Goal: Task Accomplishment & Management: Complete application form

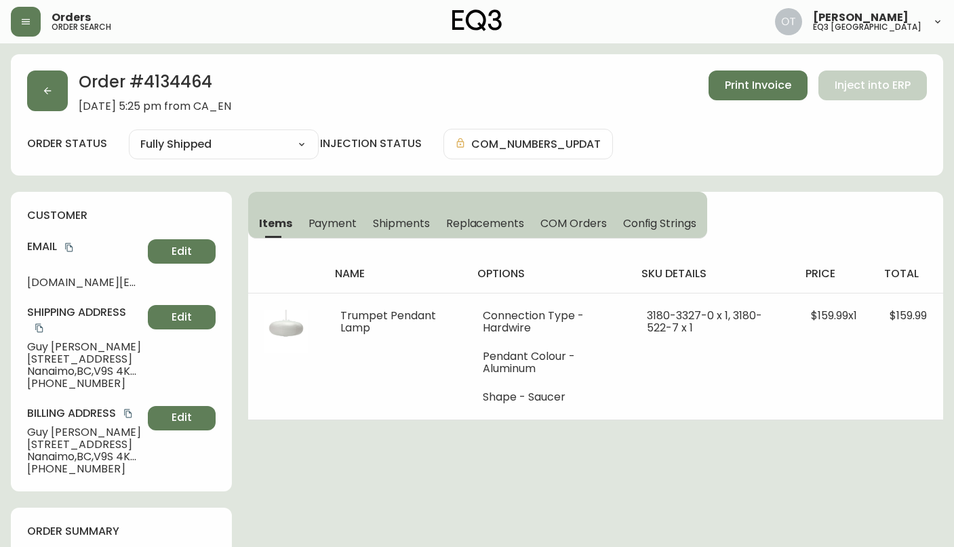
select select "FULLY_SHIPPED"
click at [47, 105] on button "button" at bounding box center [47, 91] width 41 height 41
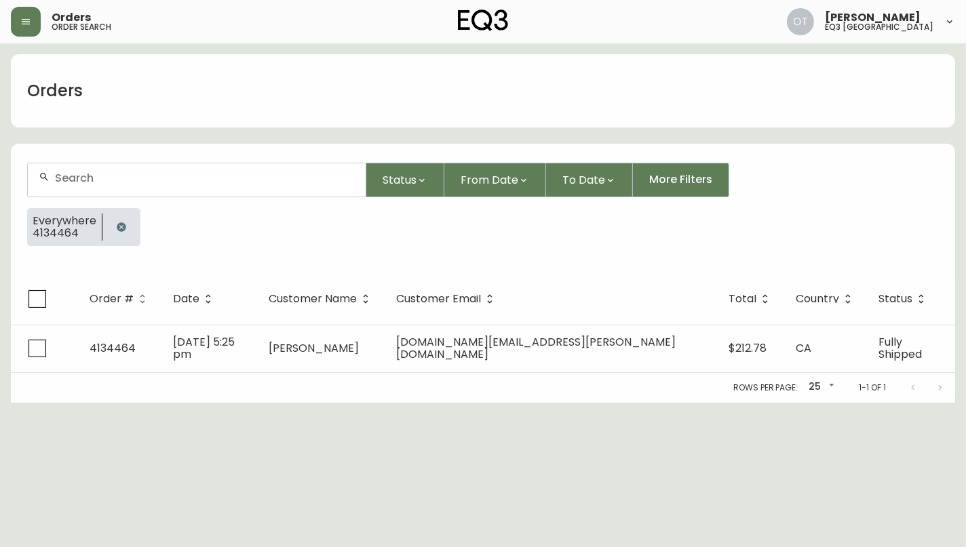
click at [81, 184] on div at bounding box center [197, 179] width 338 height 33
paste input "4133331"
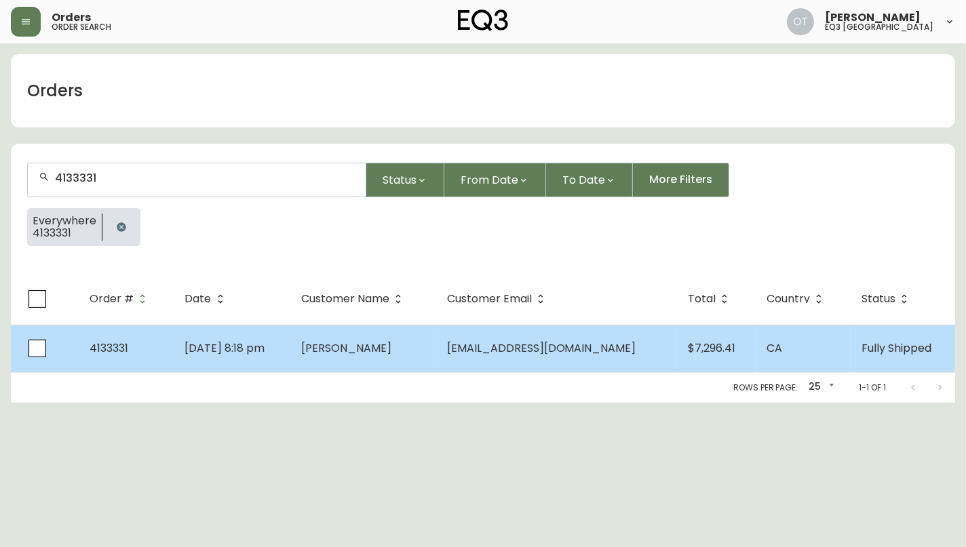
type input "4133331"
click at [120, 354] on span "4133331" at bounding box center [109, 348] width 39 height 16
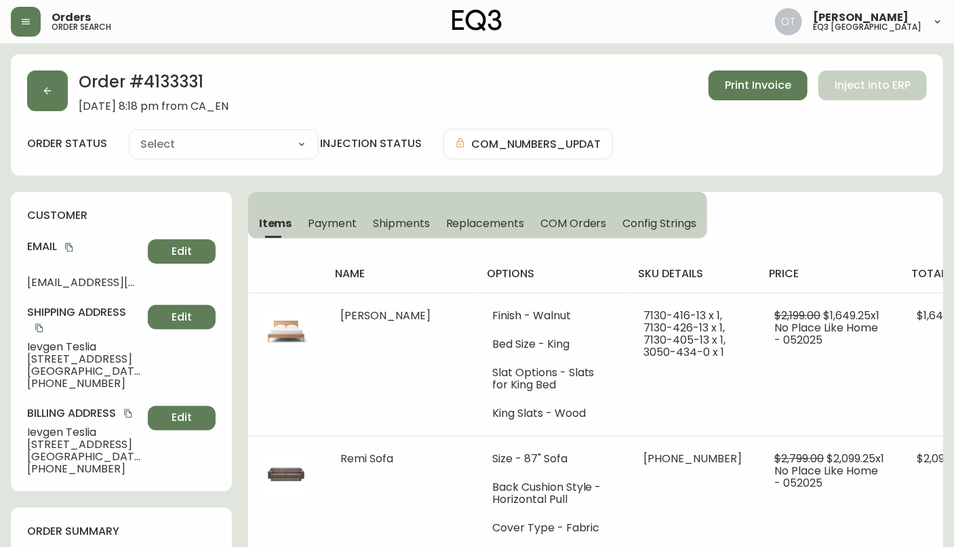
type input "Fully Shipped"
select select "FULLY_SHIPPED"
click at [217, 250] on div "customer Email [EMAIL_ADDRESS][DOMAIN_NAME] Edit Shipping Address [PERSON_NAME]…" at bounding box center [121, 342] width 221 height 300
click at [471, 224] on span "Replacements" at bounding box center [485, 223] width 78 height 14
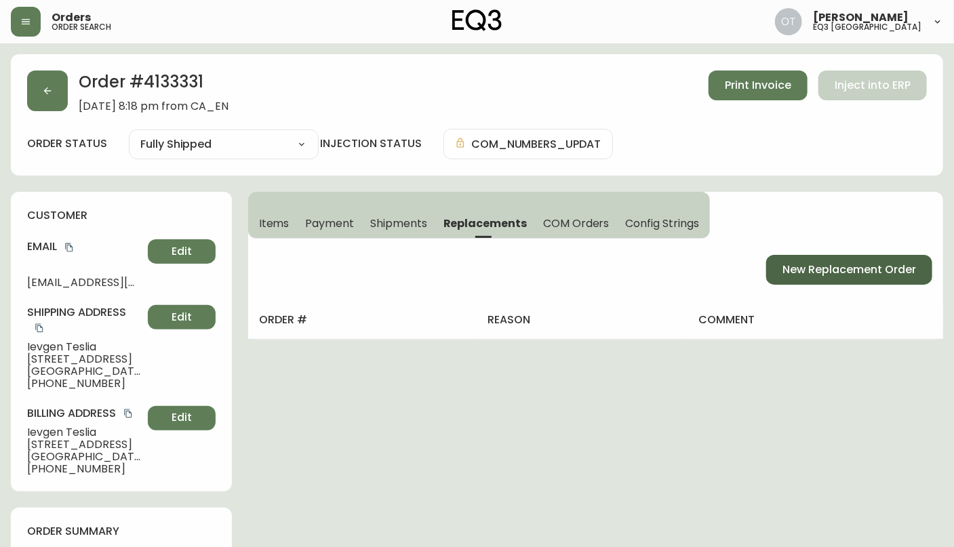
click at [842, 271] on span "New Replacement Order" at bounding box center [850, 269] width 134 height 15
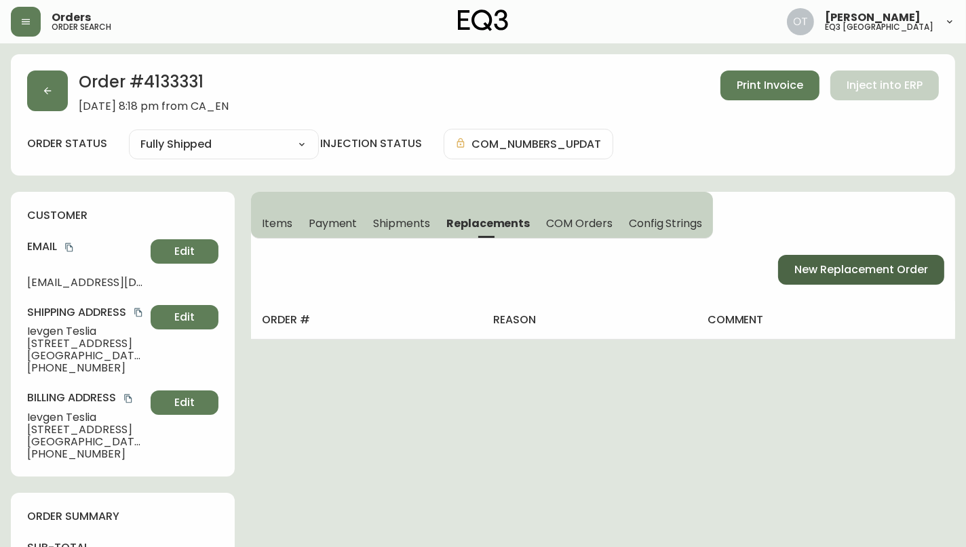
select select "FREIGHT"
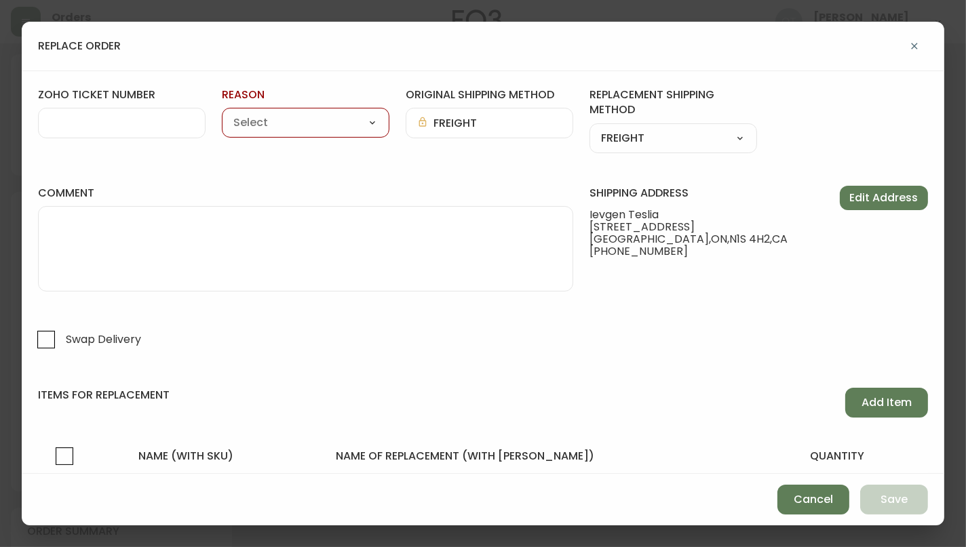
click at [141, 128] on input "zoho ticket number" at bounding box center [122, 123] width 144 height 13
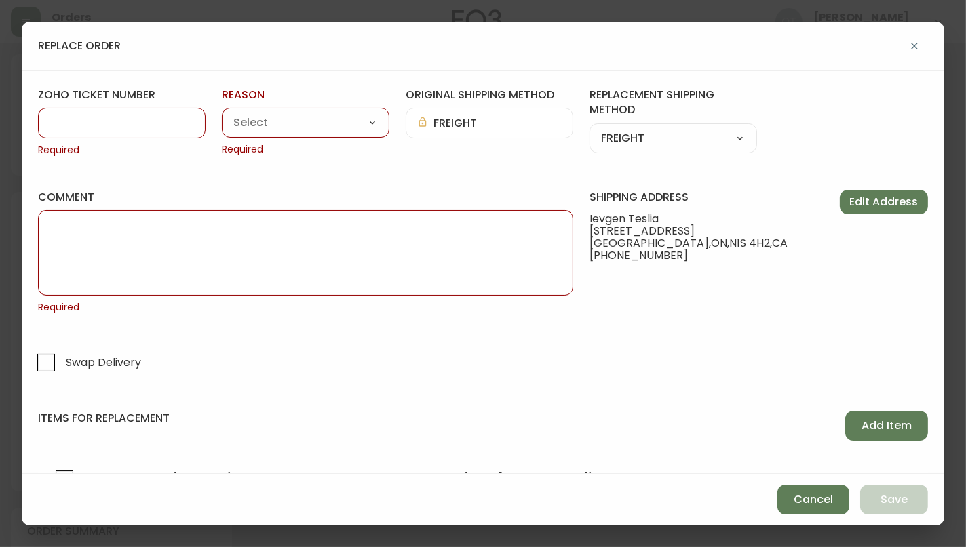
paste input "#825637"
click at [62, 123] on input "#825637" at bounding box center [122, 123] width 144 height 13
type input "825637"
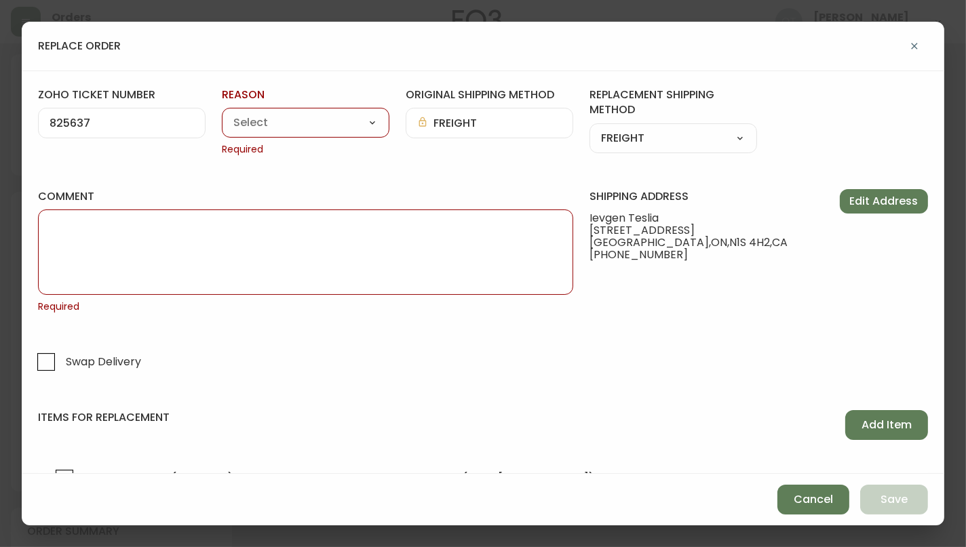
click at [257, 128] on select "Customer Related Damaged in Shipping Lost in Transit or Missing Order Manufactu…" at bounding box center [305, 123] width 167 height 20
select select "Damaged in Shipping"
click at [222, 113] on select "Customer Related Damaged in Shipping Lost in Transit or Missing Order Manufactu…" at bounding box center [305, 123] width 167 height 20
type input "Damaged in Shipping"
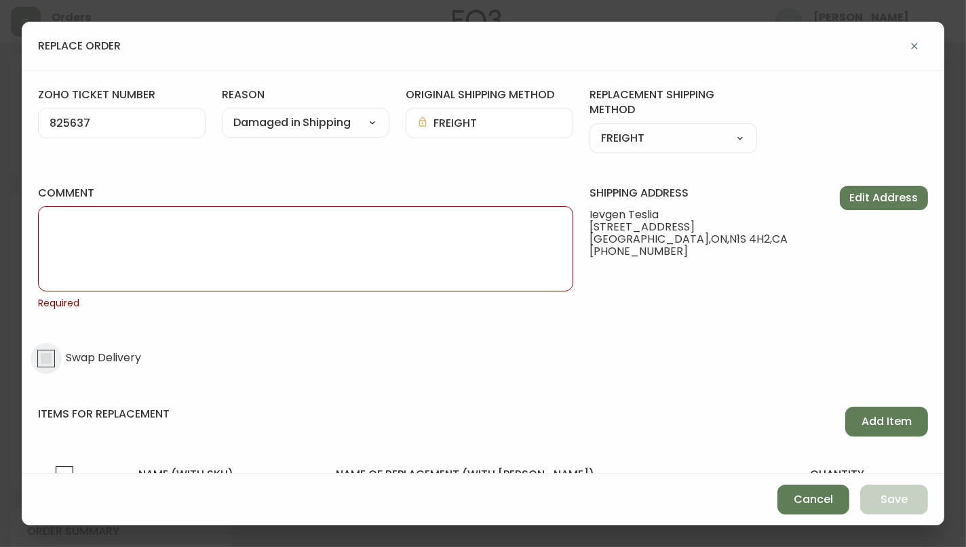
click at [44, 356] on input "Swap Delivery" at bounding box center [46, 358] width 31 height 31
checkbox input "true"
click at [186, 265] on textarea "comment" at bounding box center [306, 249] width 512 height 68
paste textarea "ORIGINAL ORDER: 4133331 | REASON FOR REPLACEMENT: DAMAGED | NOTES: ROC SWAP - F…"
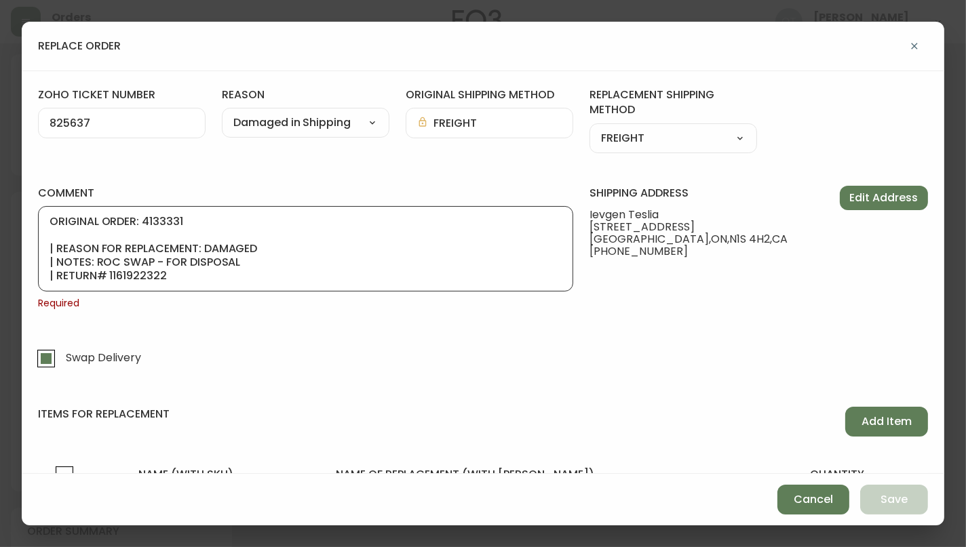
scroll to position [81, 0]
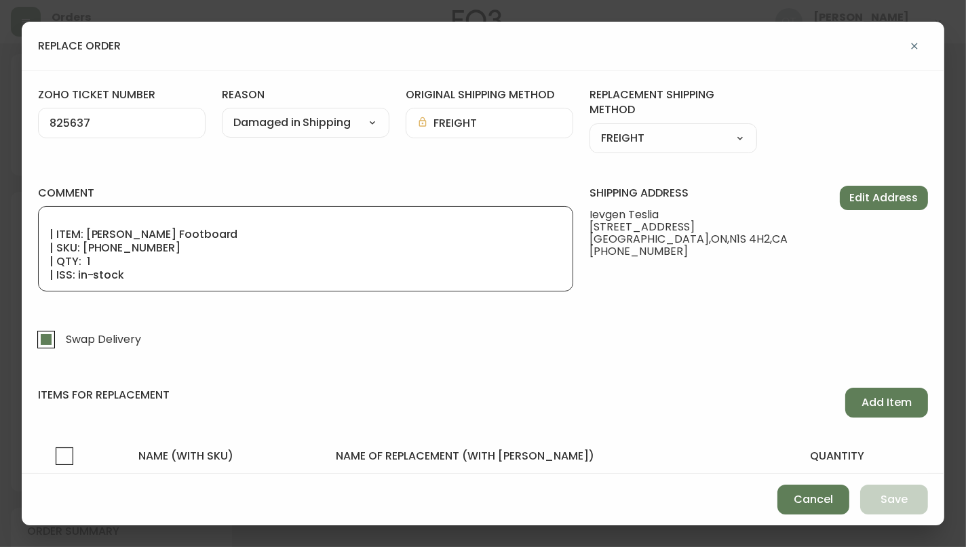
type textarea "ORIGINAL ORDER: 4133331 | REASON FOR REPLACEMENT: DAMAGED | NOTES: ROC SWAP - F…"
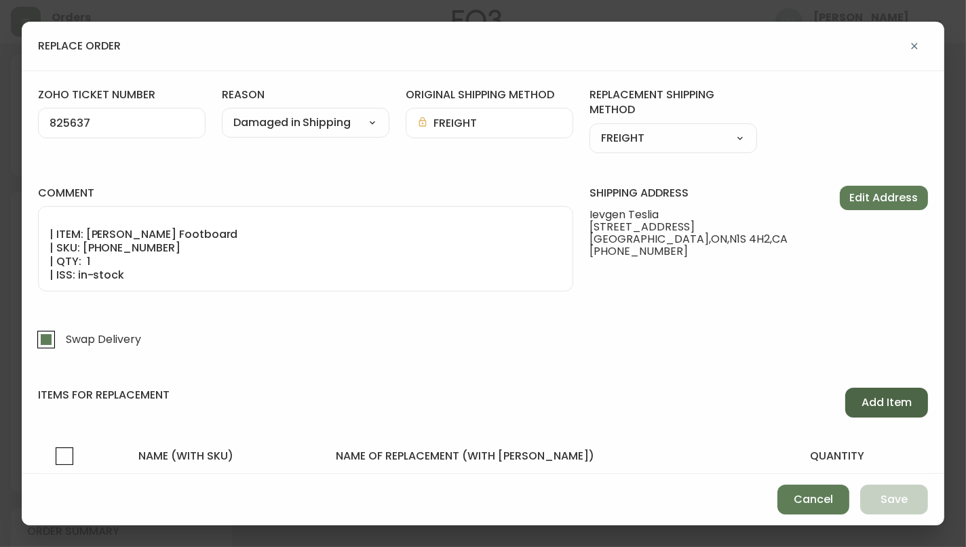
click at [861, 408] on span "Add Item" at bounding box center [886, 402] width 50 height 15
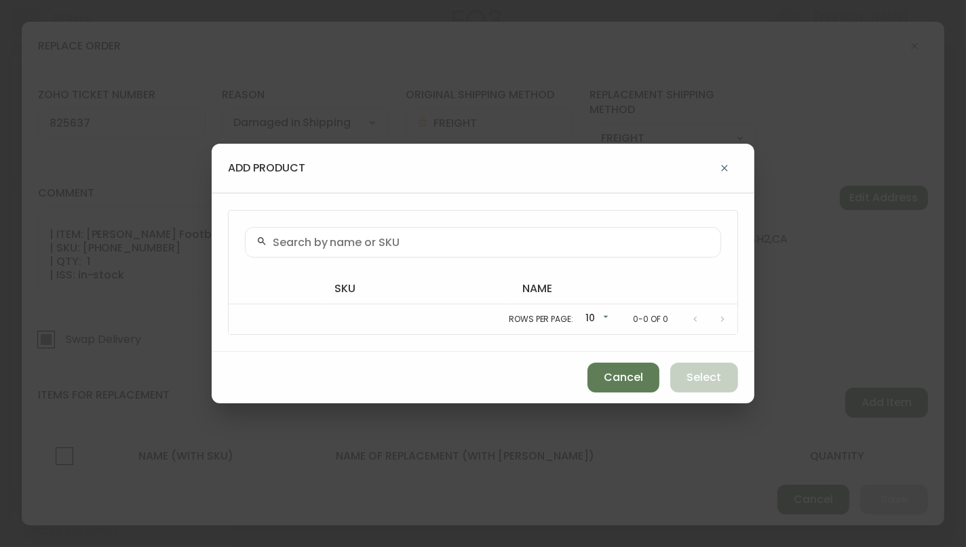
click at [413, 244] on input "text" at bounding box center [491, 242] width 437 height 13
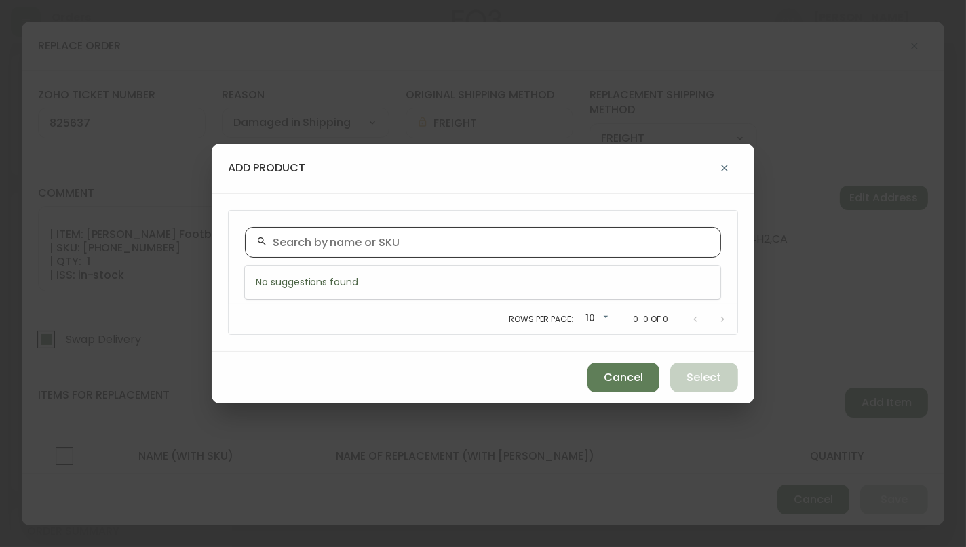
paste input "[PHONE_NUMBER]"
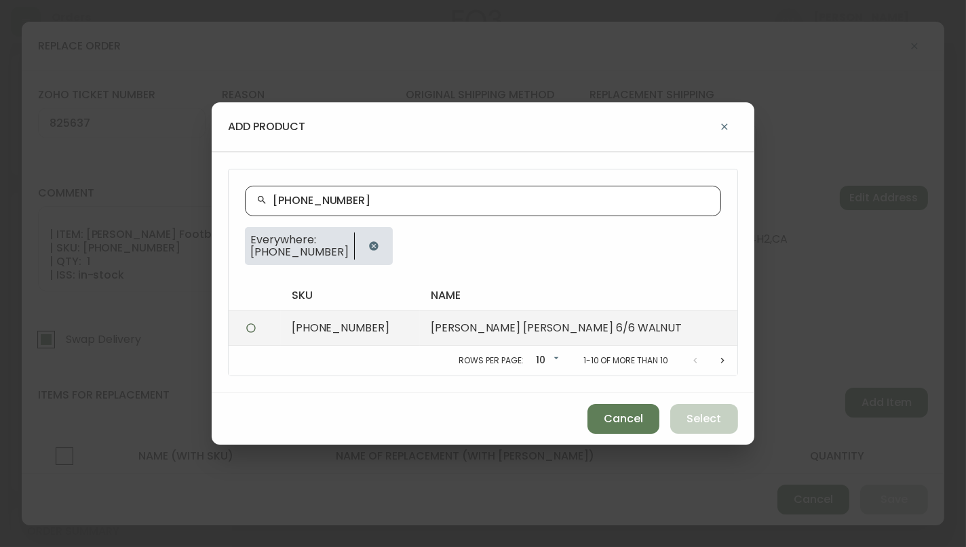
type input "[PHONE_NUMBER]"
click at [264, 331] on td at bounding box center [255, 328] width 52 height 35
radio input "true"
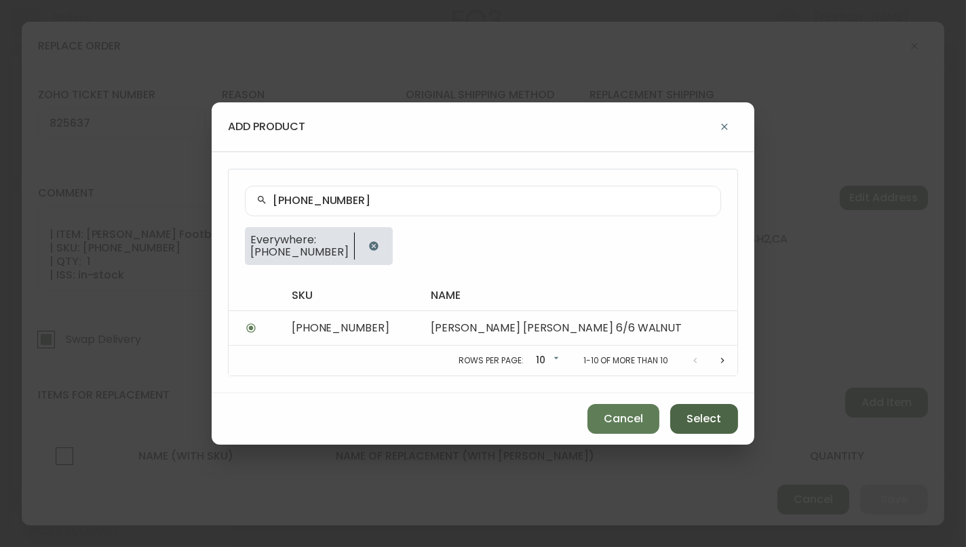
click at [728, 414] on button "Select" at bounding box center [704, 419] width 68 height 30
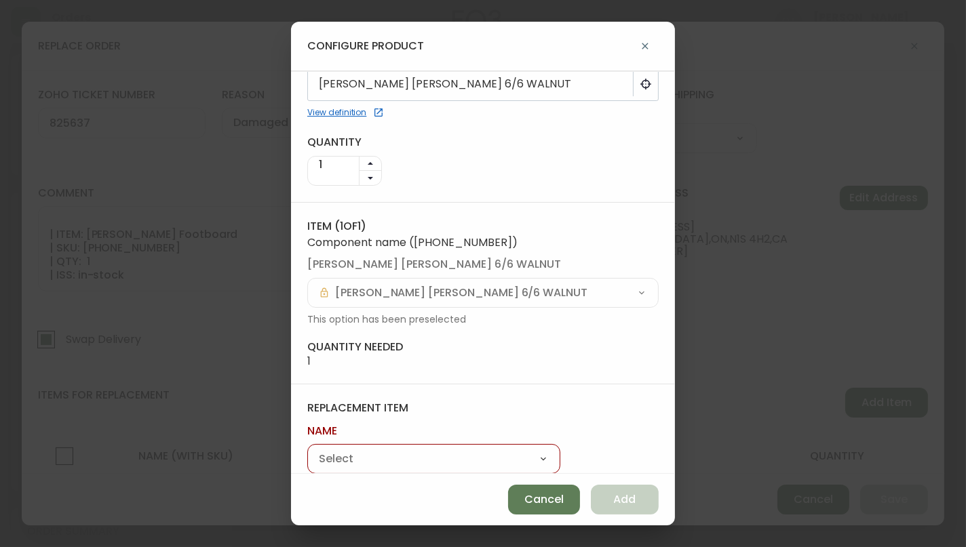
scroll to position [76, 0]
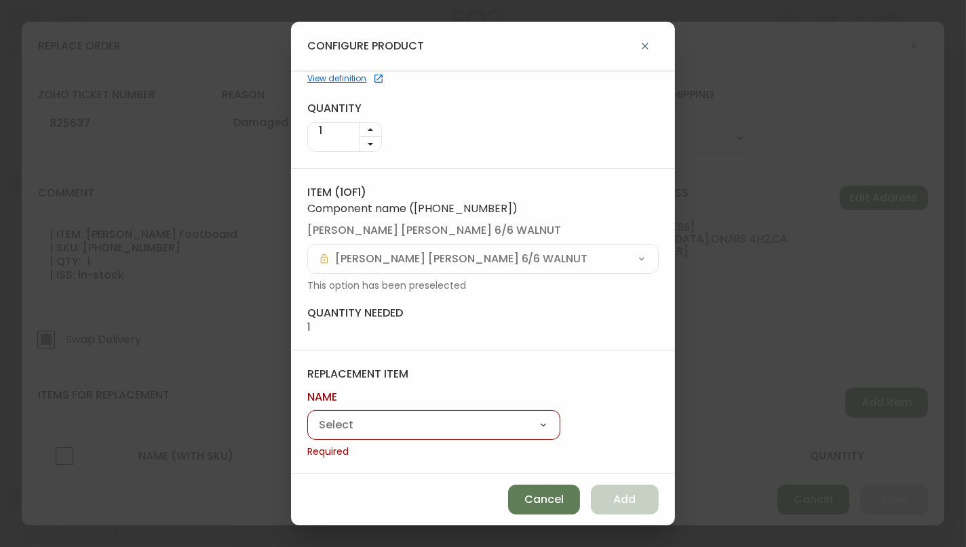
click at [449, 420] on select "[PERSON_NAME] Remi Sofa The Wander Square Ottoman Remi Chair [PERSON_NAME] Sing…" at bounding box center [433, 426] width 253 height 20
select select "cmb5tut5c4gpc0198la2o0wmx"
click at [307, 432] on select "[PERSON_NAME] Remi Sofa The Wander Square Ottoman Remi Chair [PERSON_NAME] Sing…" at bounding box center [433, 426] width 253 height 20
type input "[PERSON_NAME]"
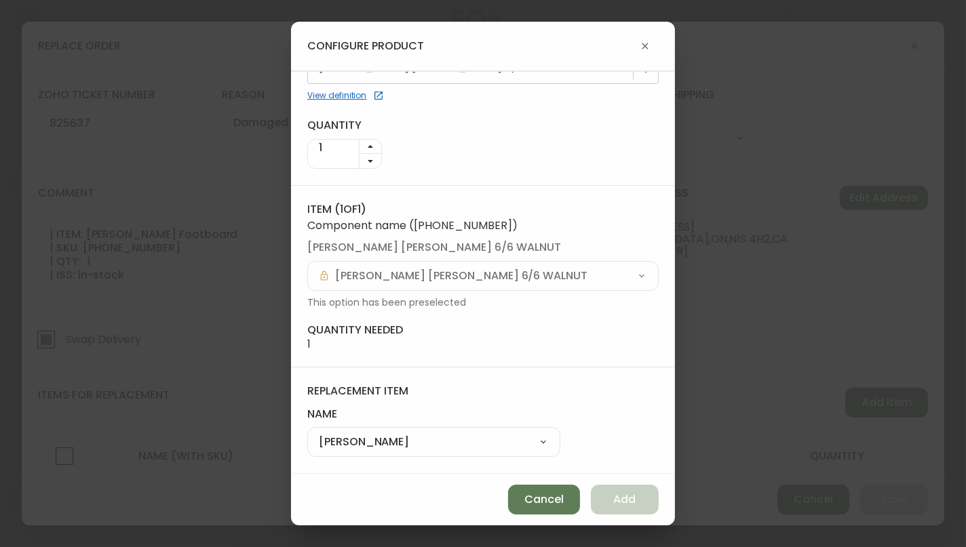
scroll to position [58, 0]
click at [637, 502] on button "Add" at bounding box center [625, 500] width 68 height 30
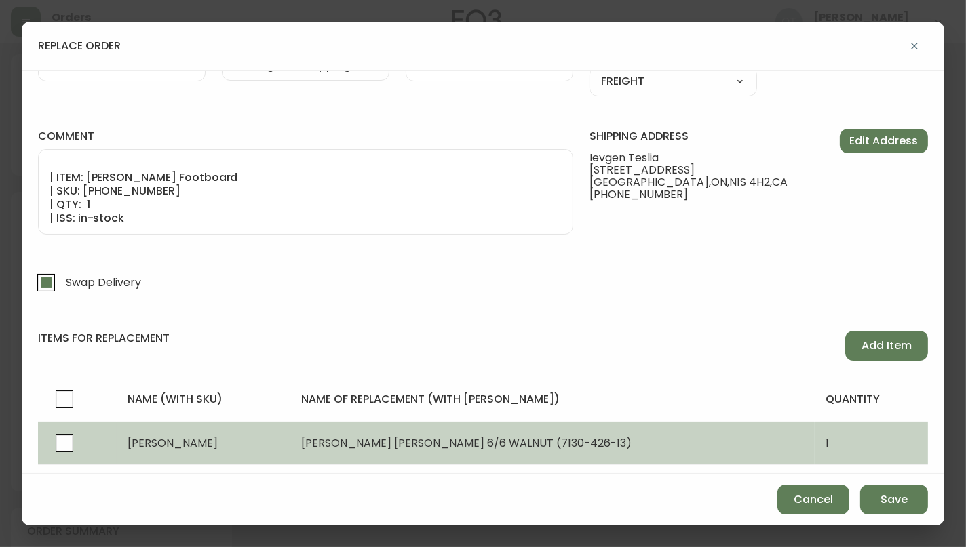
scroll to position [96, 0]
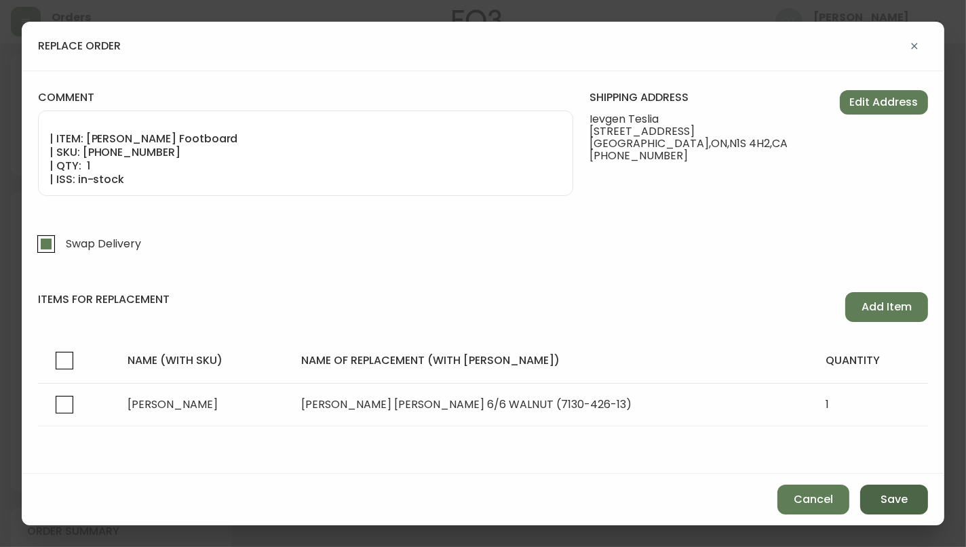
click at [897, 502] on span "Save" at bounding box center [893, 499] width 27 height 15
checkbox input "false"
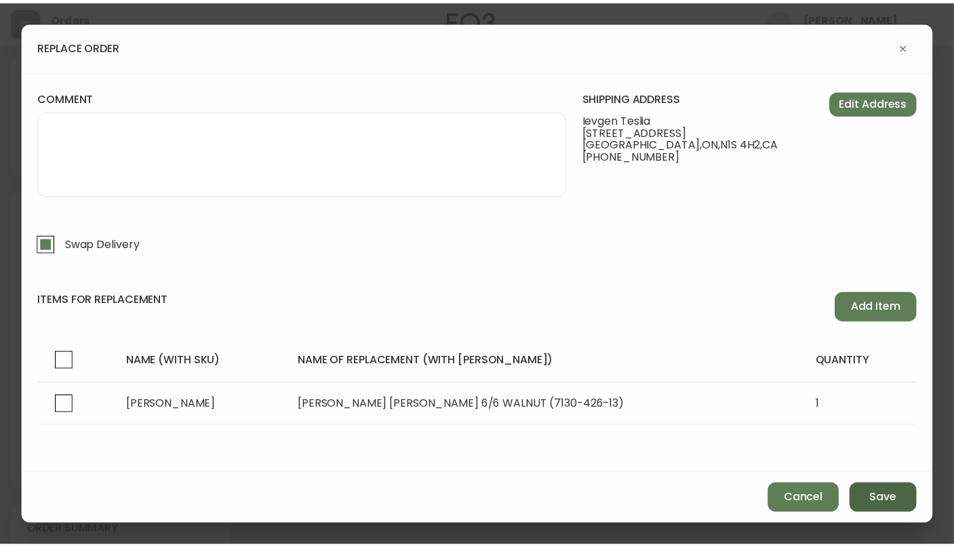
scroll to position [54, 0]
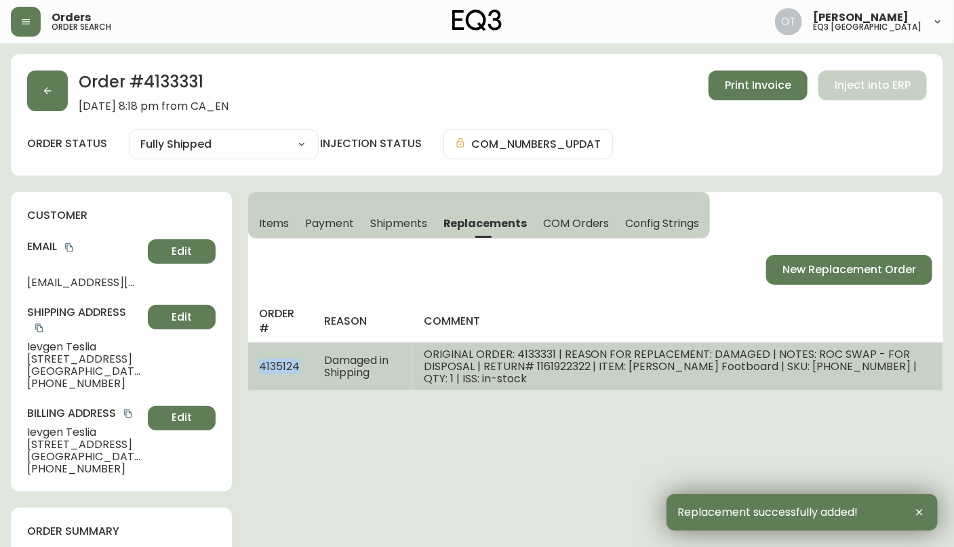
drag, startPoint x: 258, startPoint y: 368, endPoint x: 297, endPoint y: 371, distance: 39.5
click at [297, 371] on td "4135124" at bounding box center [281, 366] width 66 height 48
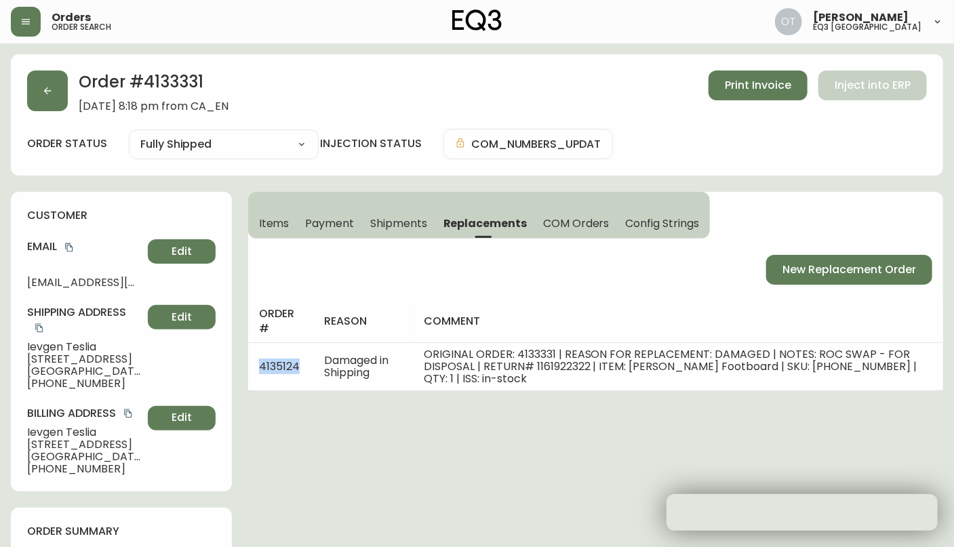
copy span "4135124"
